Goal: Task Accomplishment & Management: Use online tool/utility

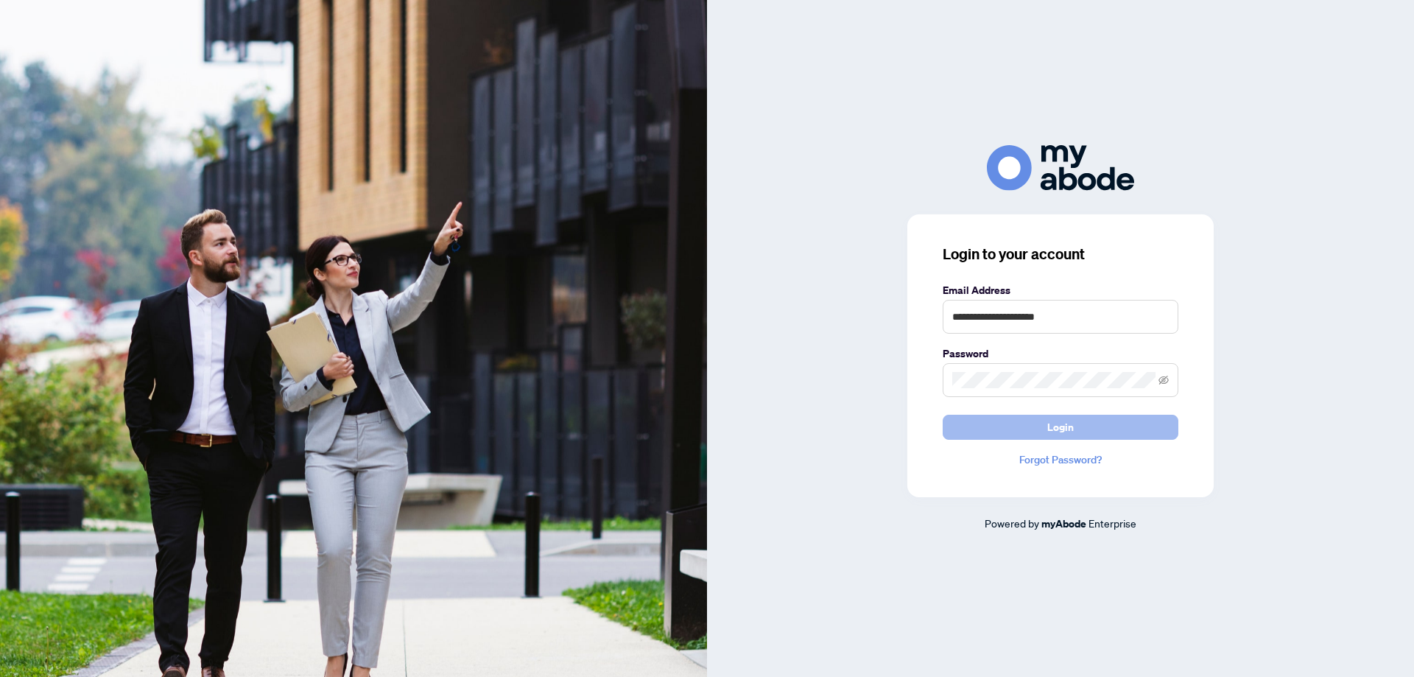
click at [1062, 426] on span "Login" at bounding box center [1060, 427] width 27 height 24
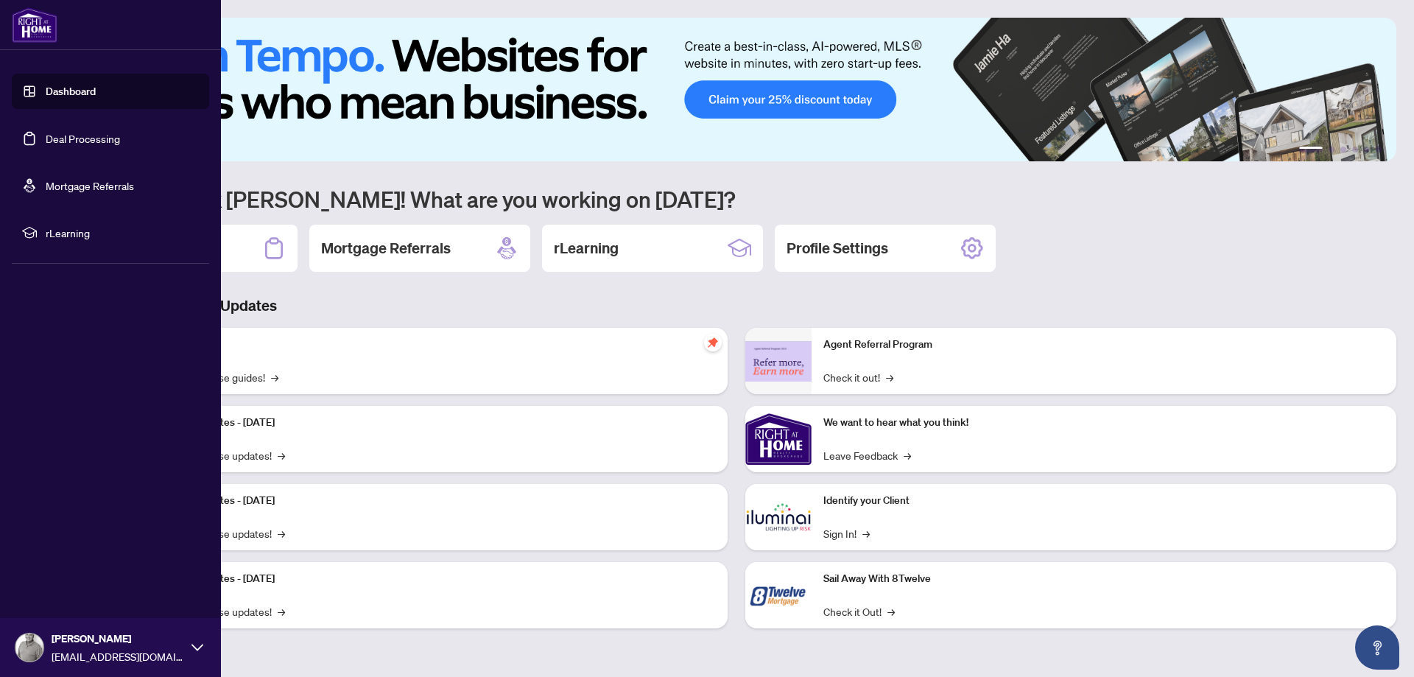
click at [57, 137] on link "Deal Processing" at bounding box center [83, 138] width 74 height 13
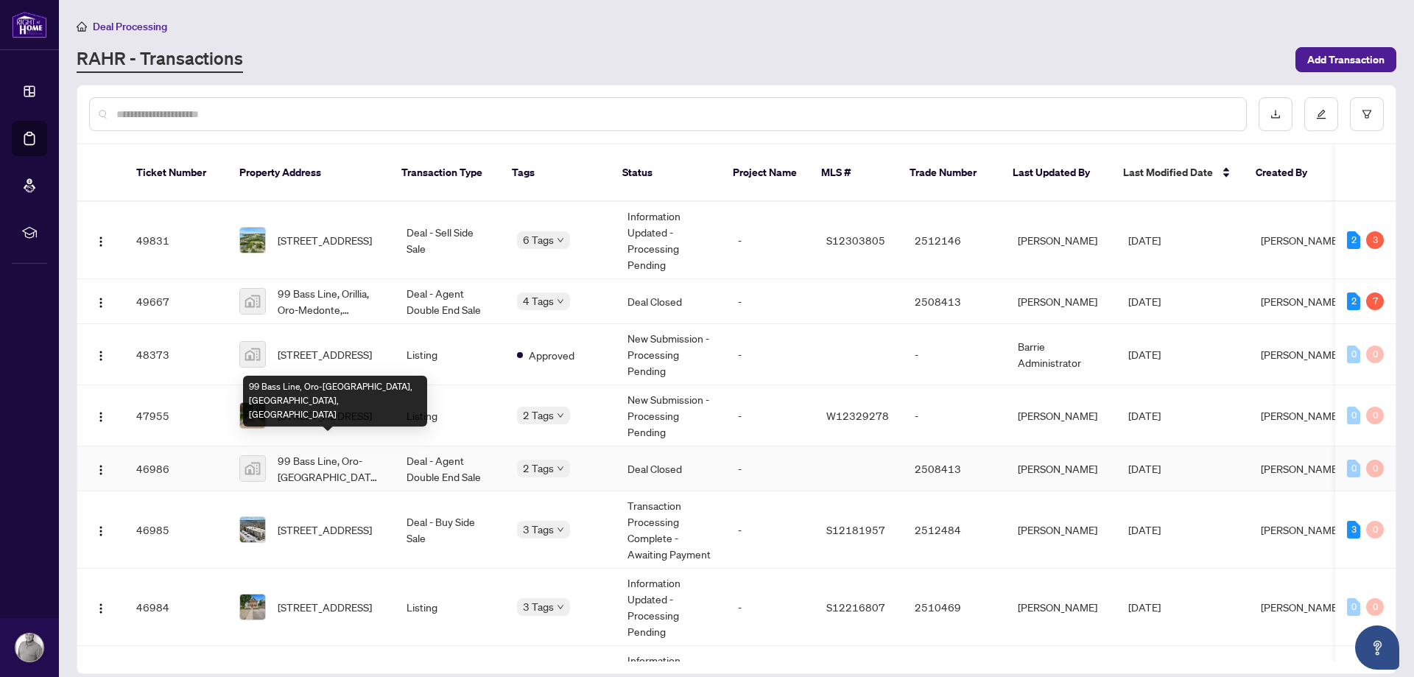
click at [313, 452] on span "99 Bass Line, Oro-[GEOGRAPHIC_DATA], [GEOGRAPHIC_DATA], [GEOGRAPHIC_DATA]" at bounding box center [330, 468] width 105 height 32
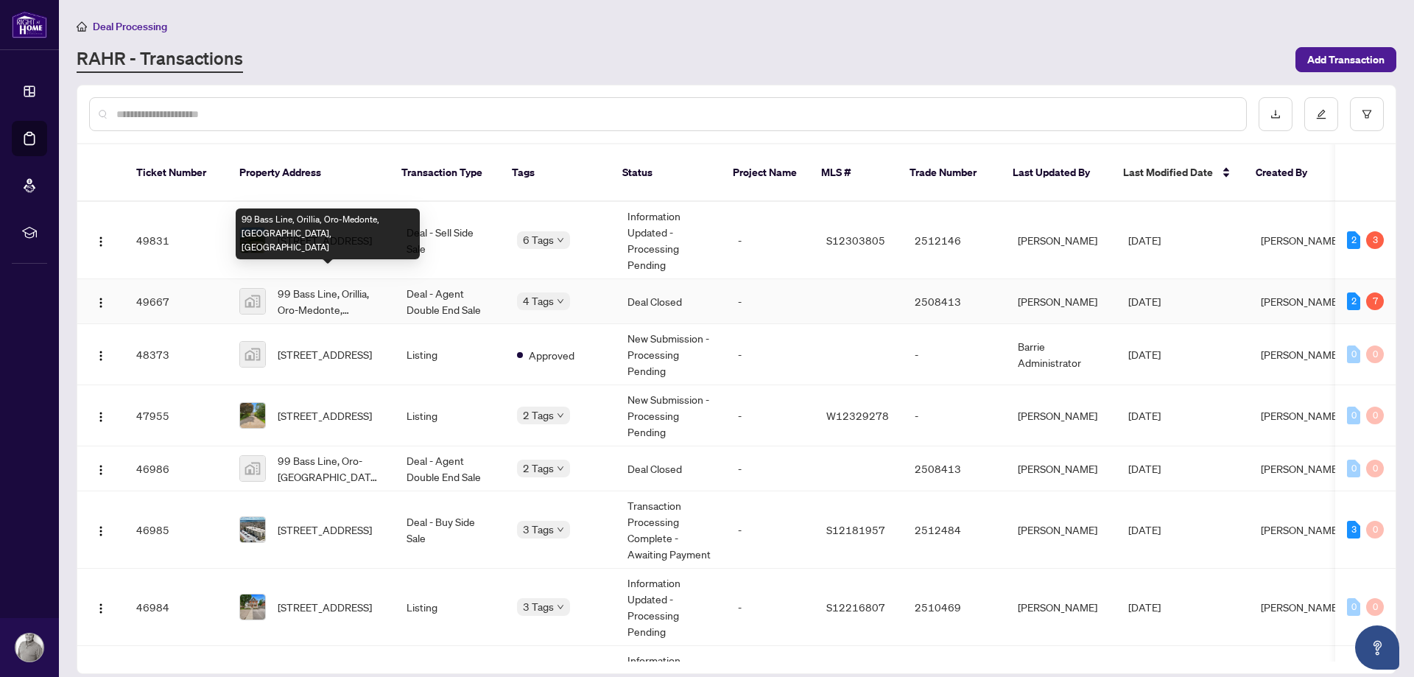
click at [303, 285] on span "99 Bass Line, Orillia, Oro-Medonte, [GEOGRAPHIC_DATA], [GEOGRAPHIC_DATA]" at bounding box center [330, 301] width 105 height 32
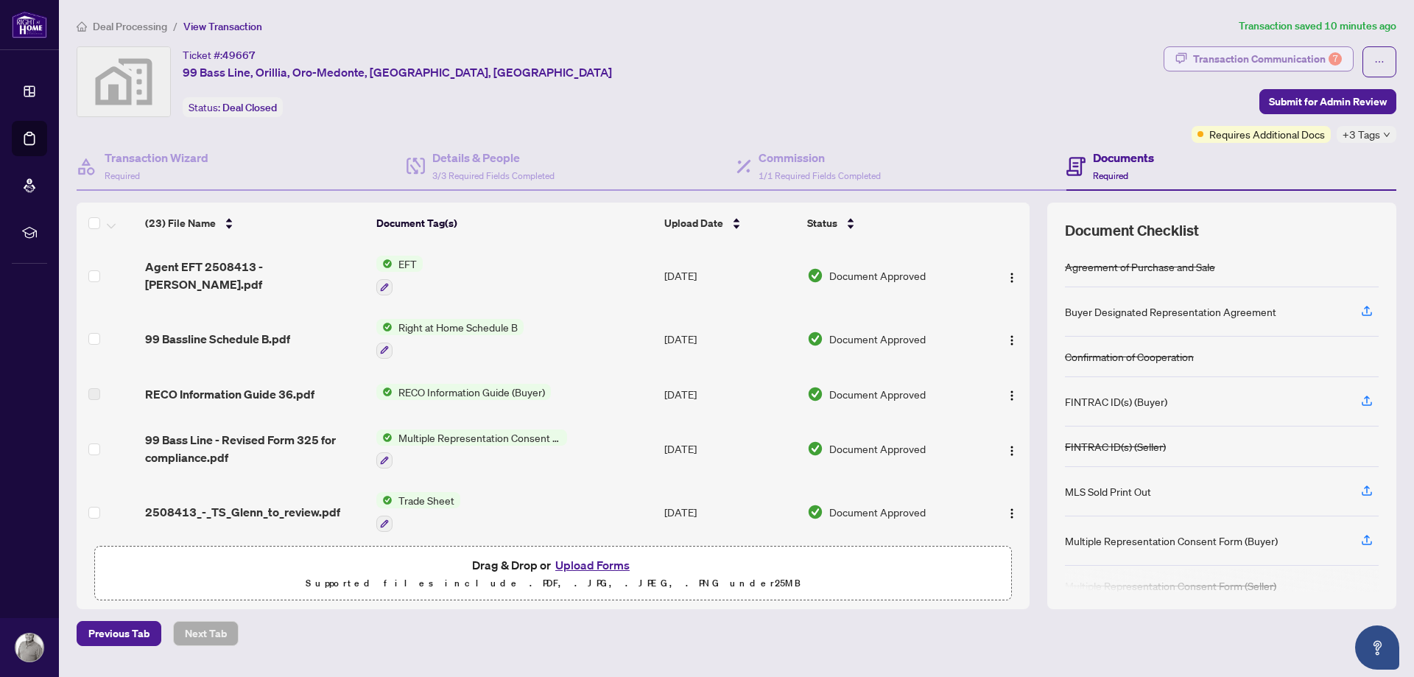
click at [1257, 59] on div "Transaction Communication 7" at bounding box center [1267, 59] width 149 height 24
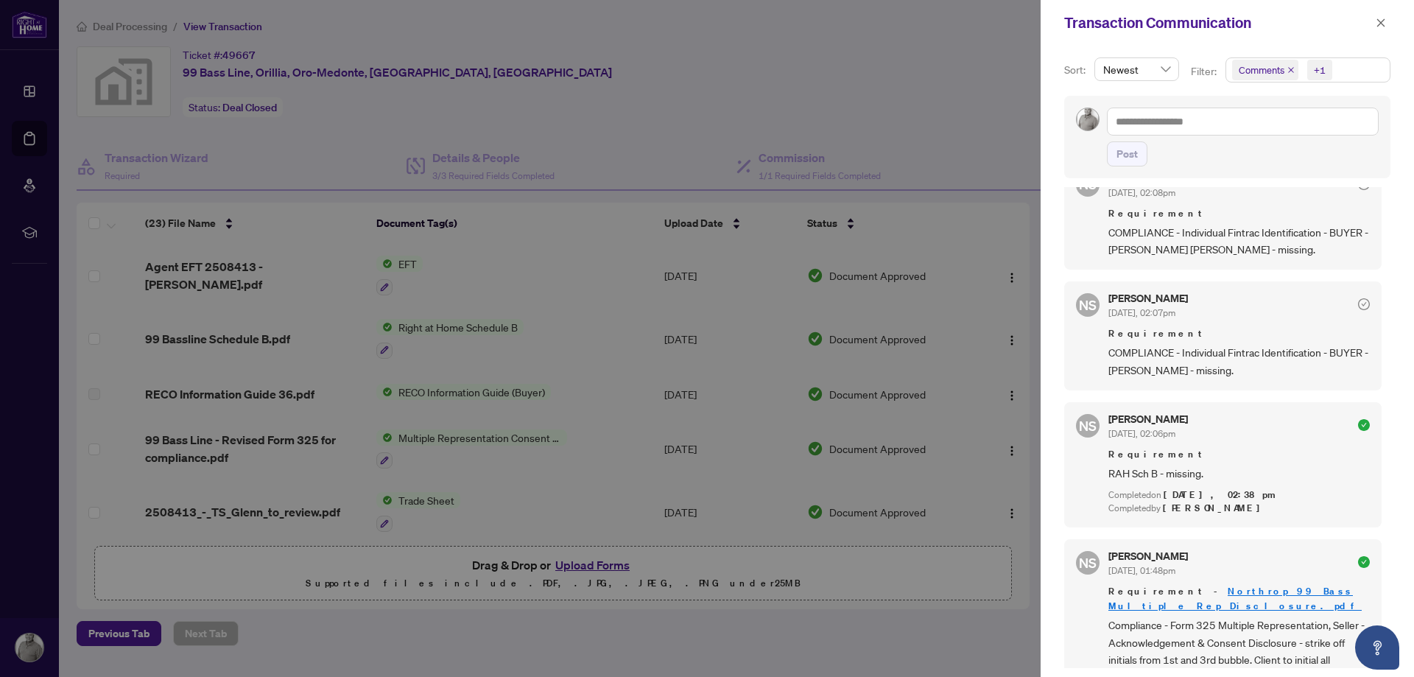
scroll to position [1670, 0]
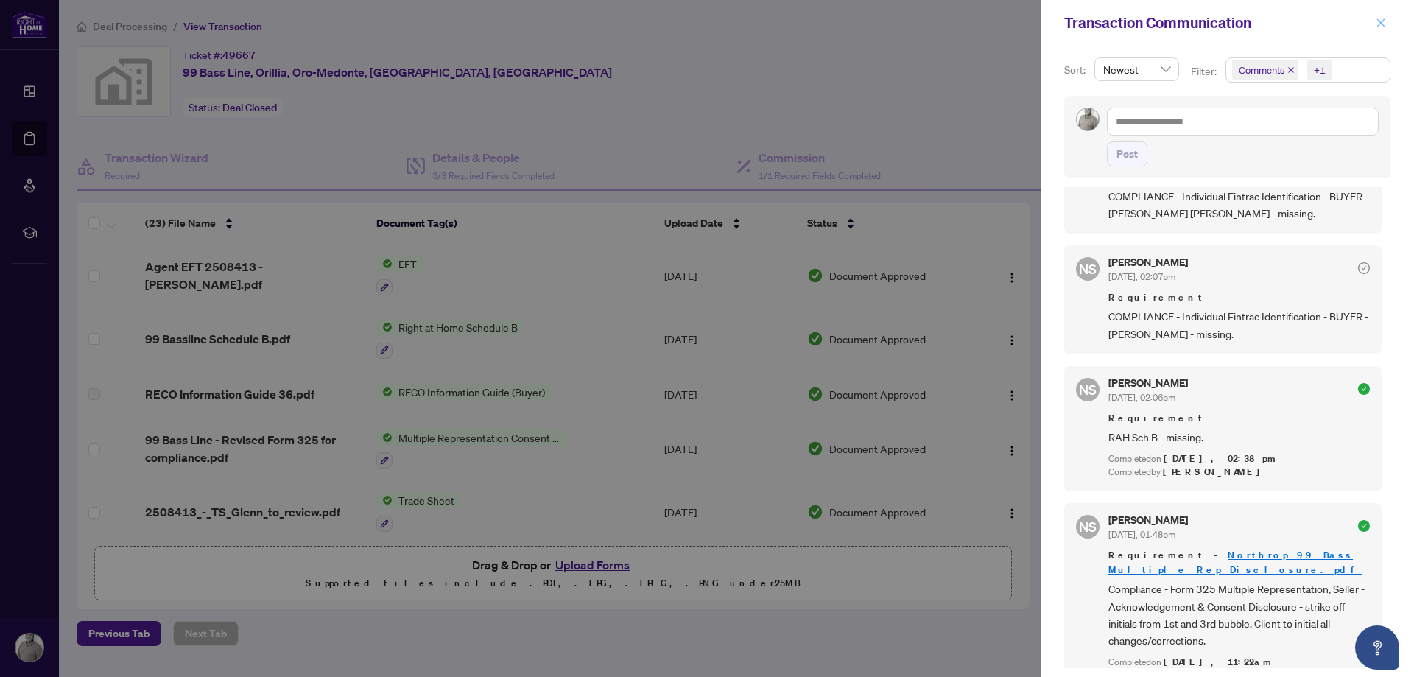
click at [1383, 29] on span "button" at bounding box center [1380, 23] width 10 height 24
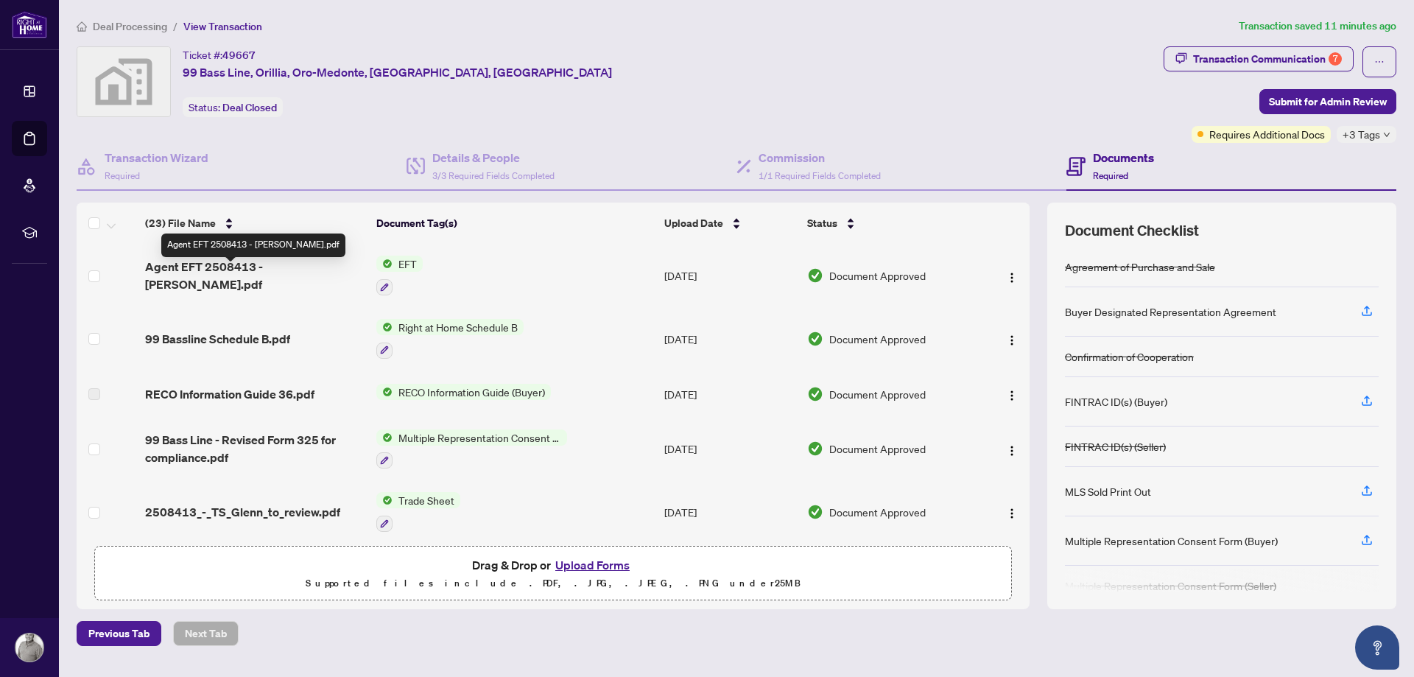
click at [234, 276] on span "Agent EFT 2508413 - [PERSON_NAME].pdf" at bounding box center [254, 275] width 219 height 35
